Goal: Navigation & Orientation: Find specific page/section

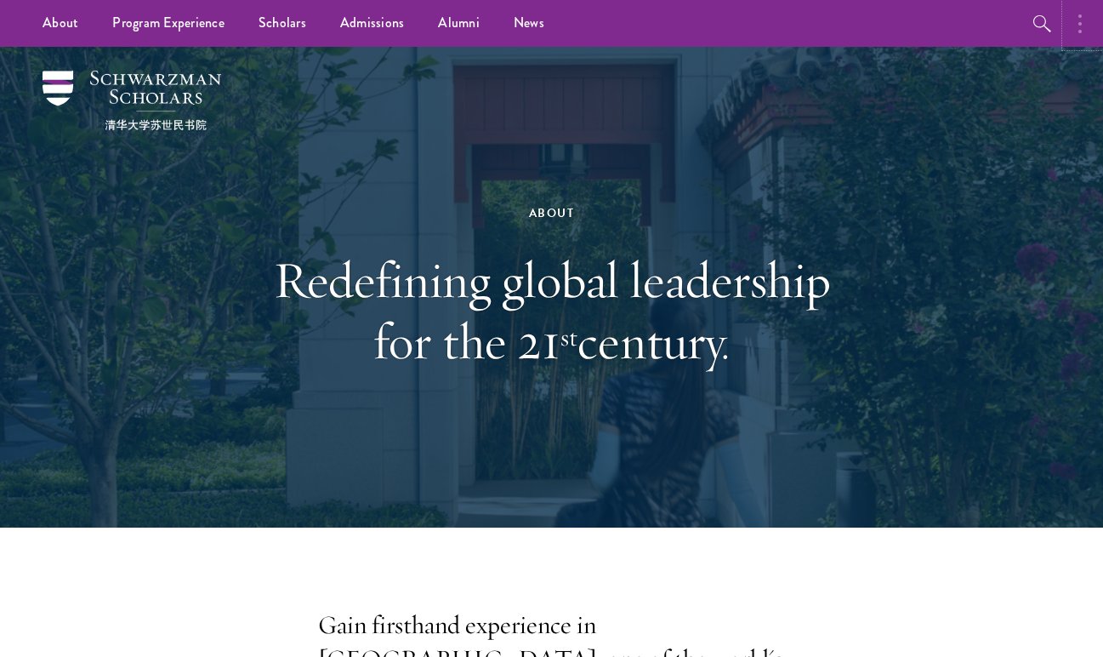
click at [1081, 22] on circle "button" at bounding box center [1080, 23] width 3 height 3
click at [897, 30] on circle "button" at bounding box center [897, 31] width 3 height 3
click at [1066, 29] on button "button" at bounding box center [1084, 23] width 37 height 47
click at [891, 28] on button "button" at bounding box center [901, 23] width 37 height 47
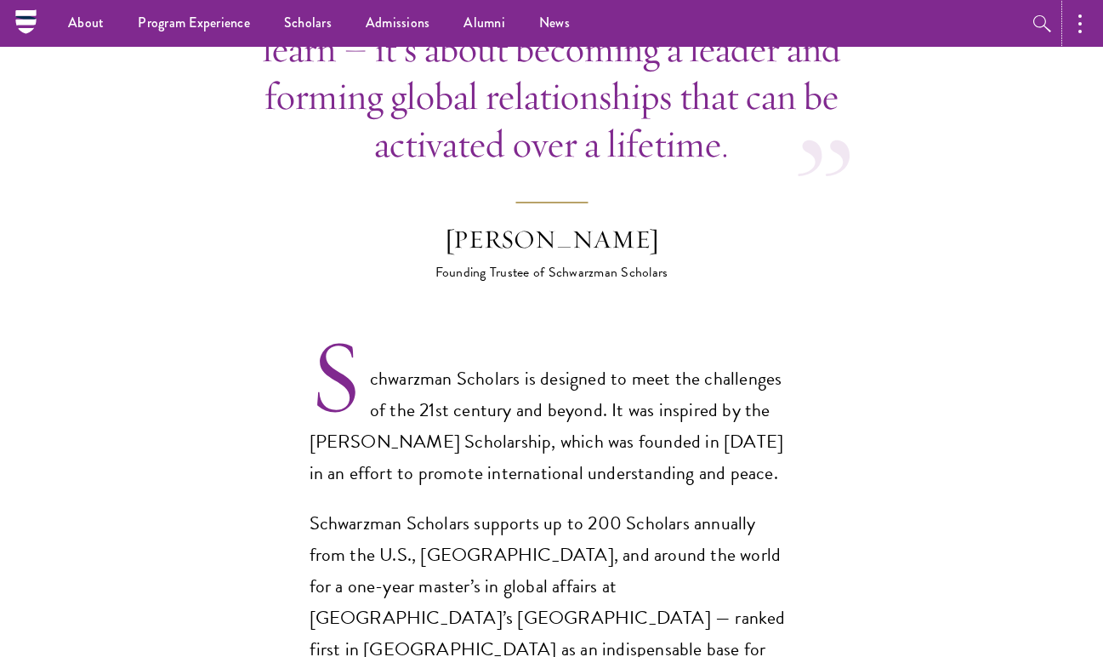
scroll to position [925, 0]
